Goal: Information Seeking & Learning: Learn about a topic

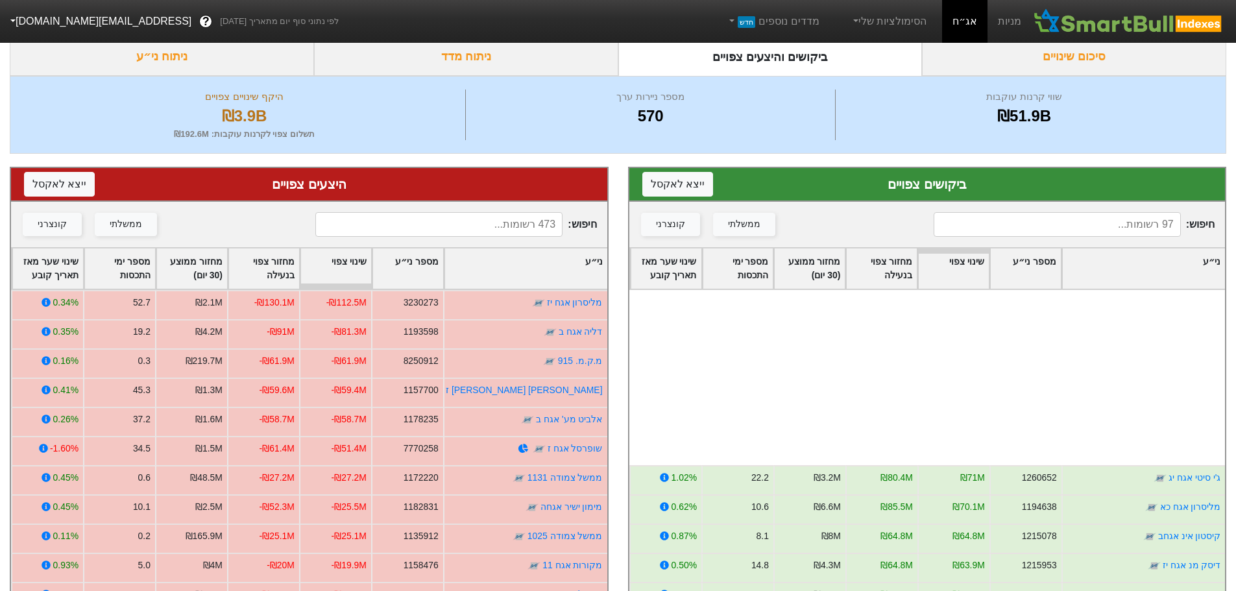
scroll to position [260, 0]
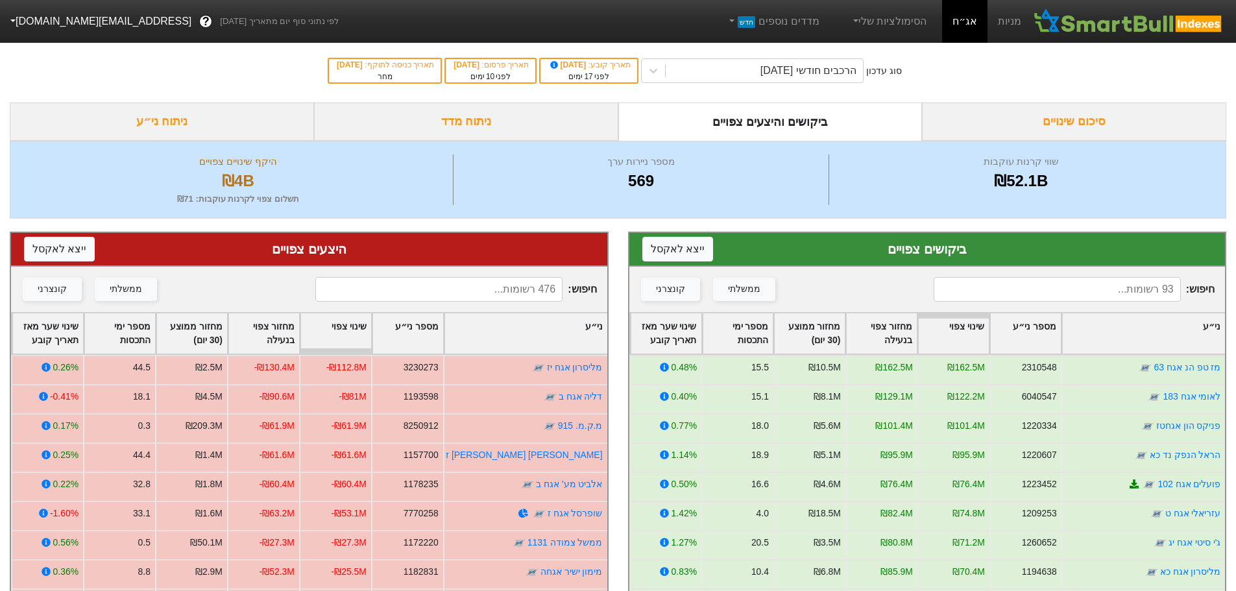
click at [1056, 118] on div "סיכום שינויים" at bounding box center [1074, 122] width 304 height 38
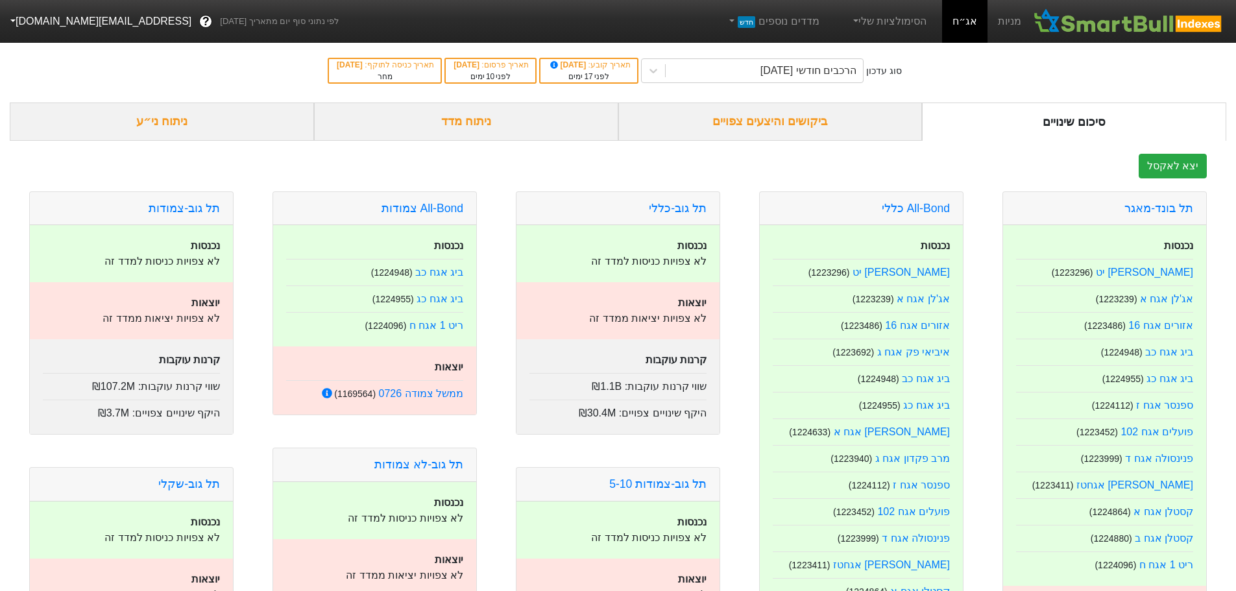
click at [982, 103] on div "סיכום שינויים" at bounding box center [1074, 122] width 304 height 38
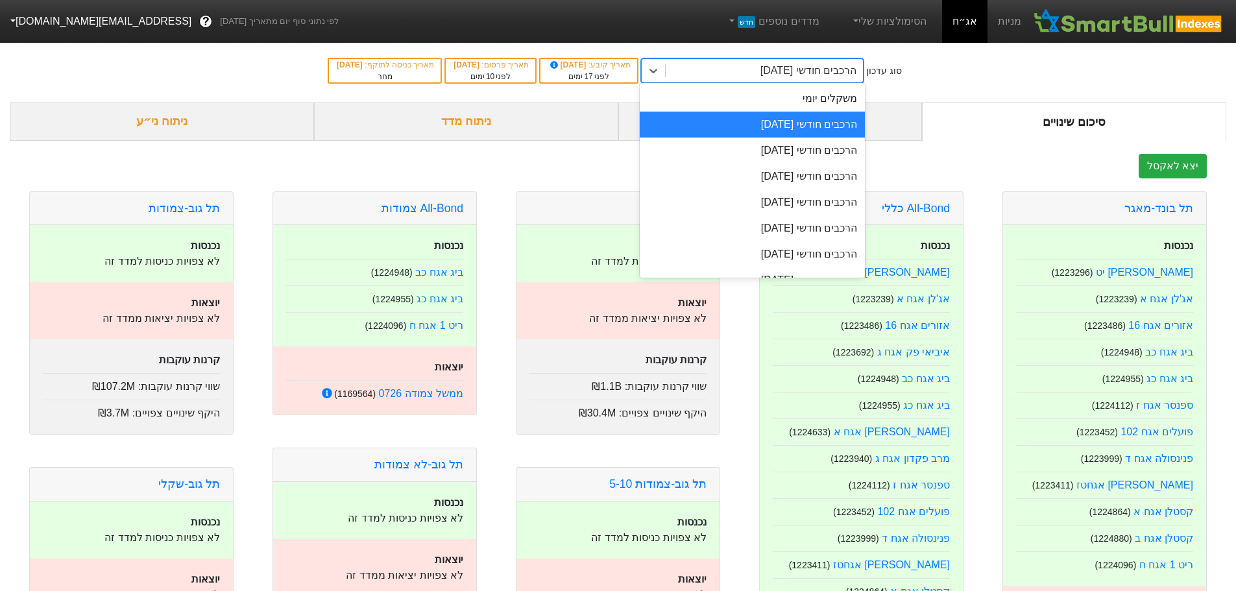
click at [824, 71] on div "הרכבים חודשי [DATE]" at bounding box center [808, 71] width 96 height 16
click at [1012, 19] on link "מניות" at bounding box center [1010, 21] width 44 height 43
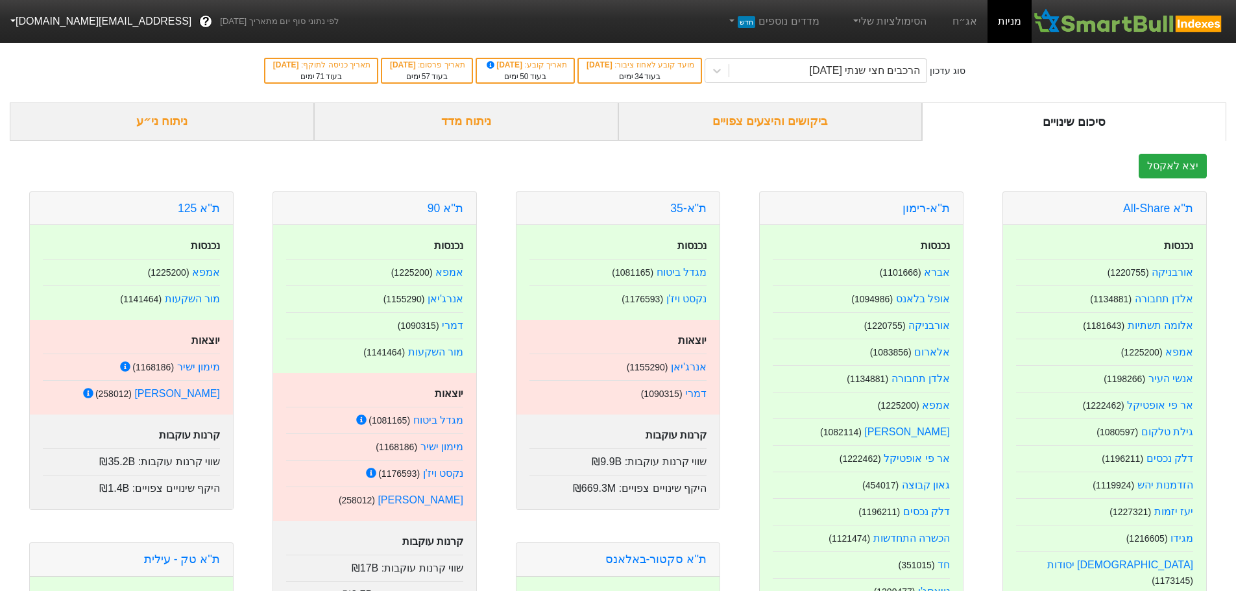
click at [1062, 121] on div "סיכום שינויים" at bounding box center [1074, 122] width 304 height 38
click at [811, 118] on div "ביקושים והיצעים צפויים" at bounding box center [770, 122] width 304 height 38
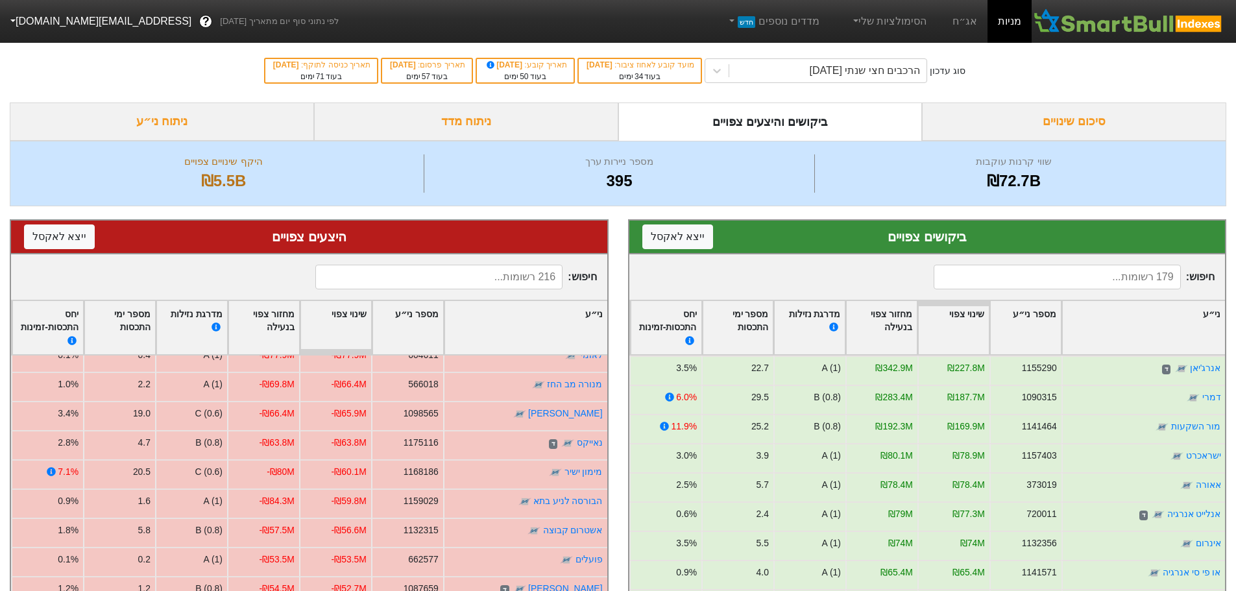
scroll to position [65, 0]
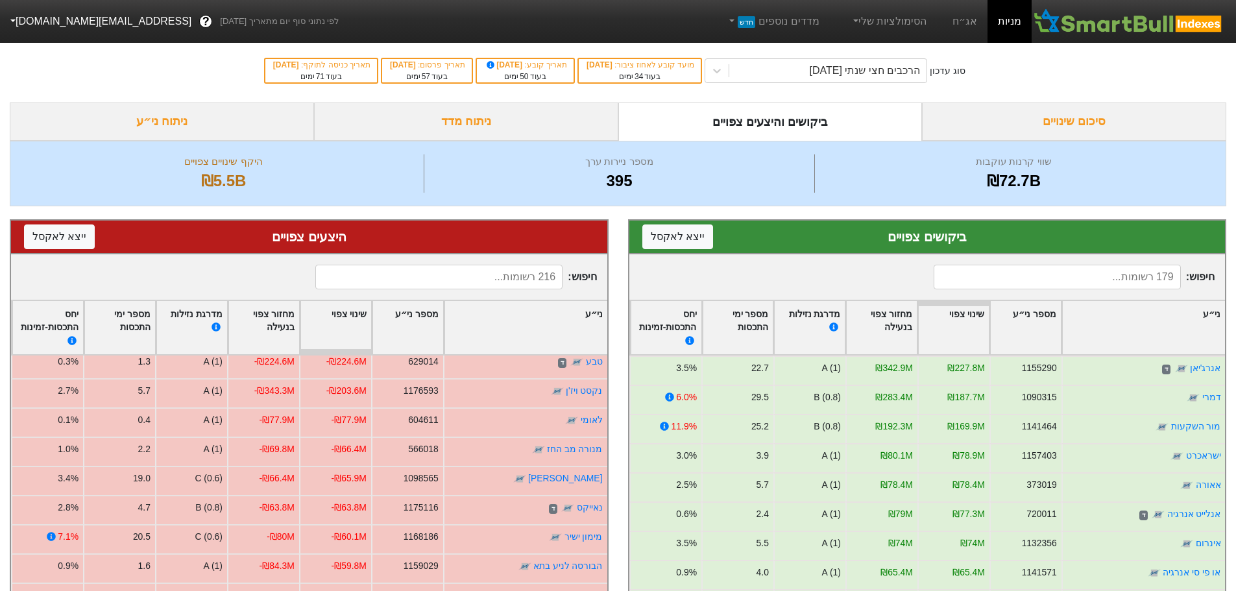
click at [499, 273] on input at bounding box center [438, 277] width 247 height 25
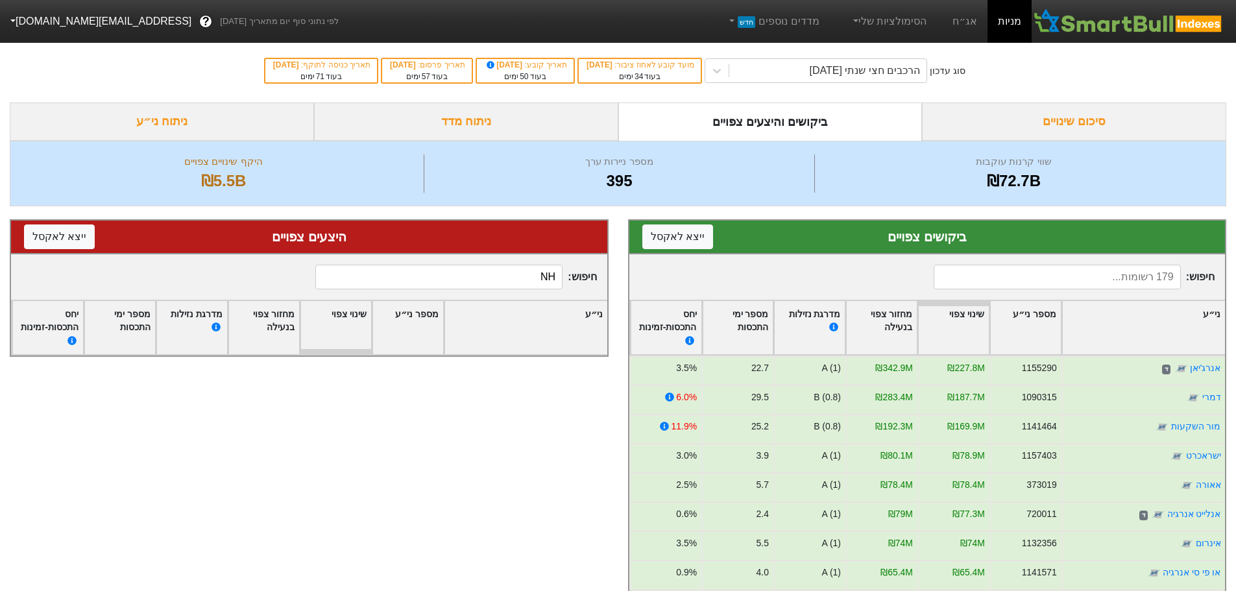
type input "N"
type input "n"
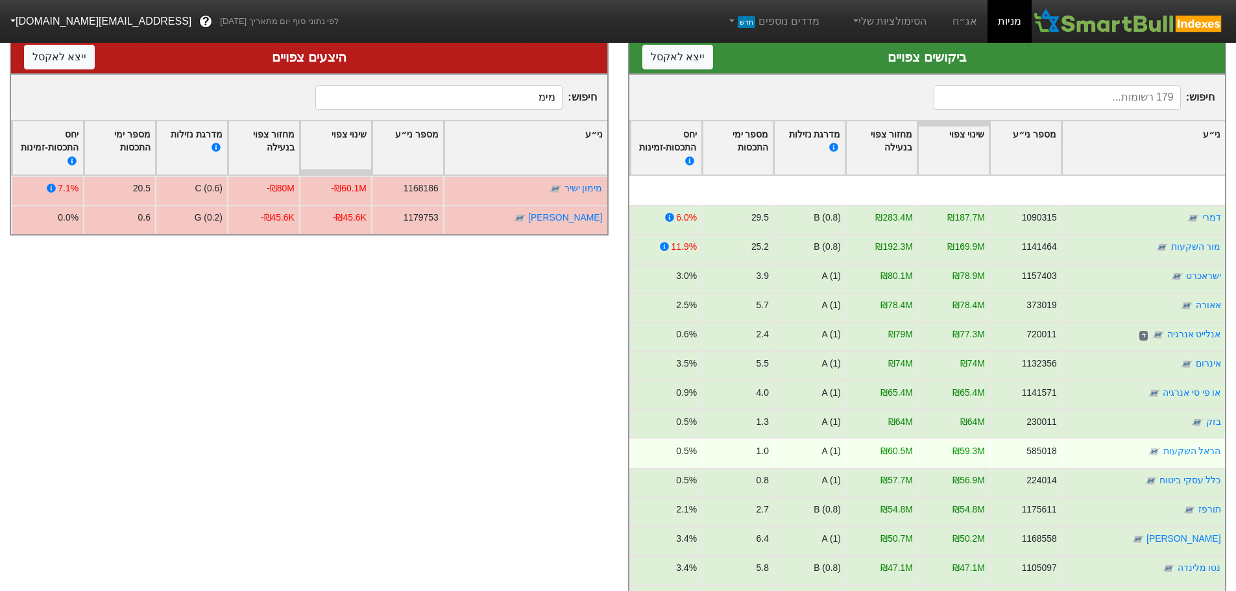
scroll to position [65, 0]
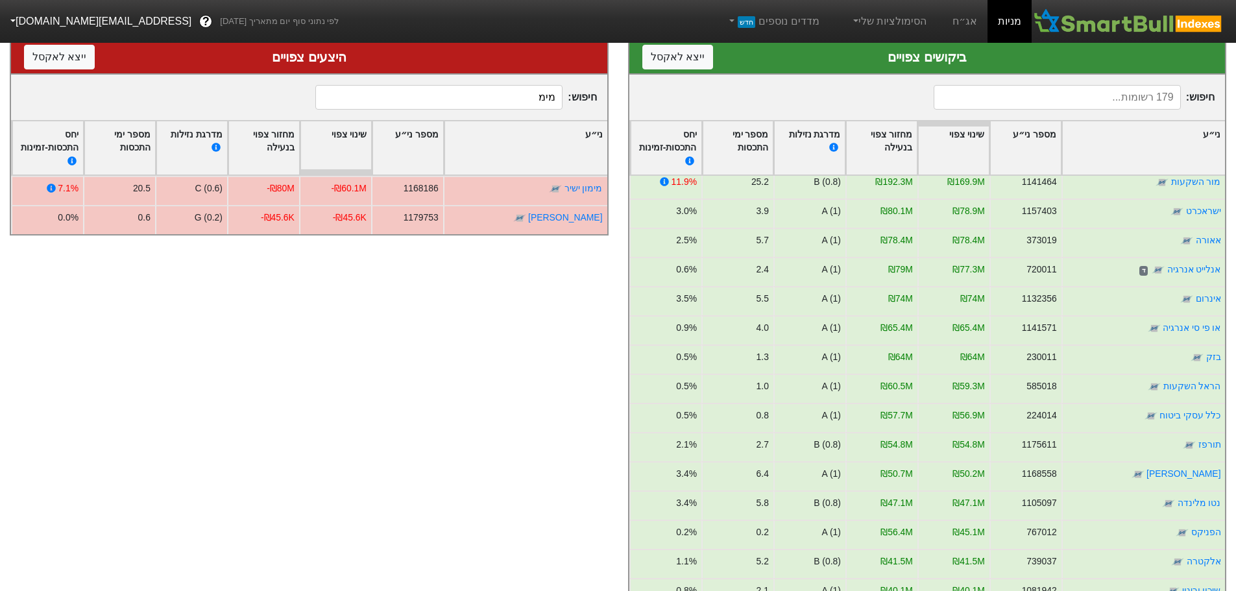
type input "מימ"
